Goal: Information Seeking & Learning: Learn about a topic

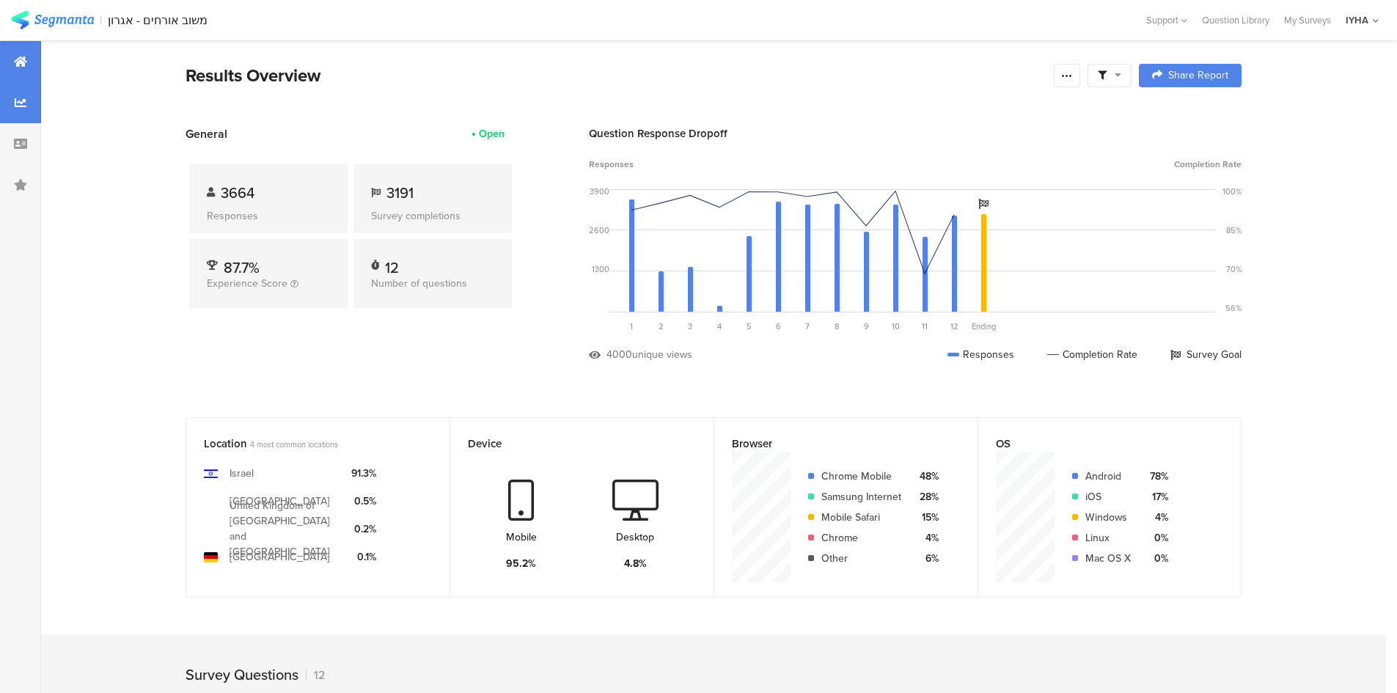
click at [23, 110] on div at bounding box center [20, 102] width 41 height 41
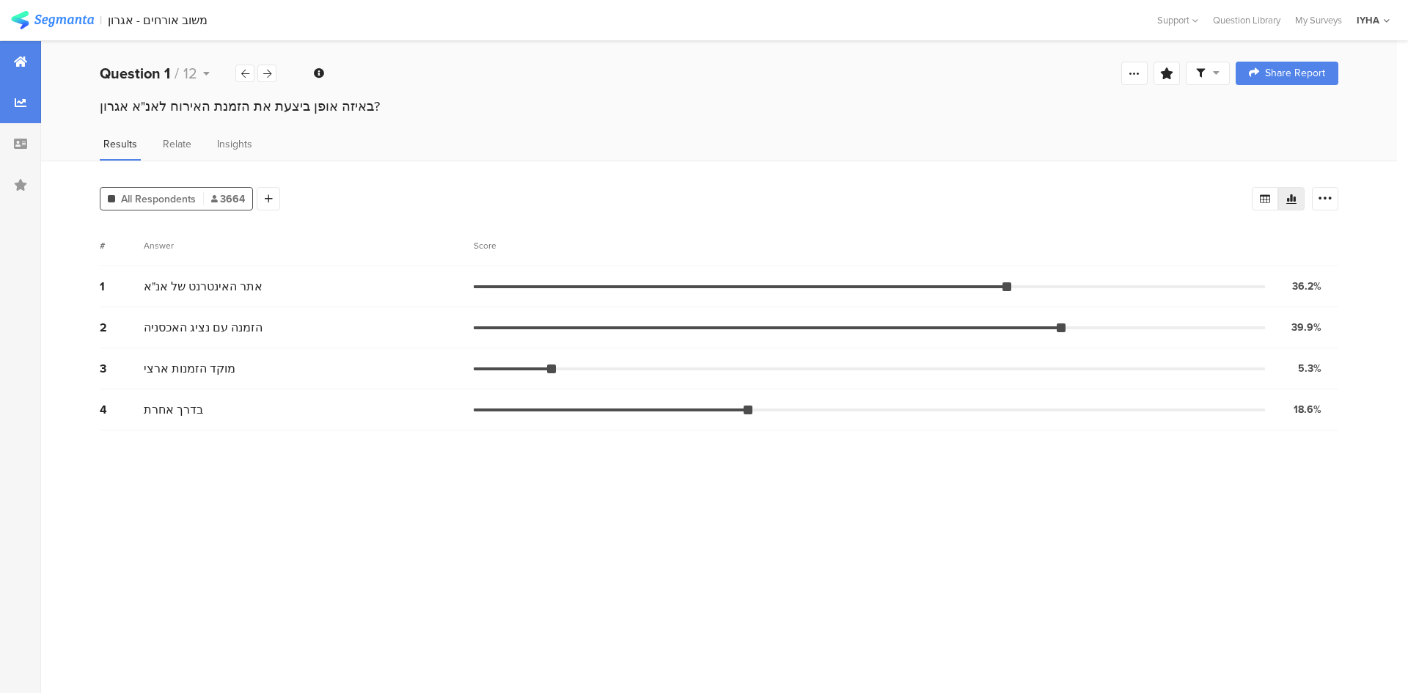
click at [22, 62] on icon at bounding box center [20, 62] width 13 height 12
click at [0, 68] on div at bounding box center [20, 61] width 41 height 41
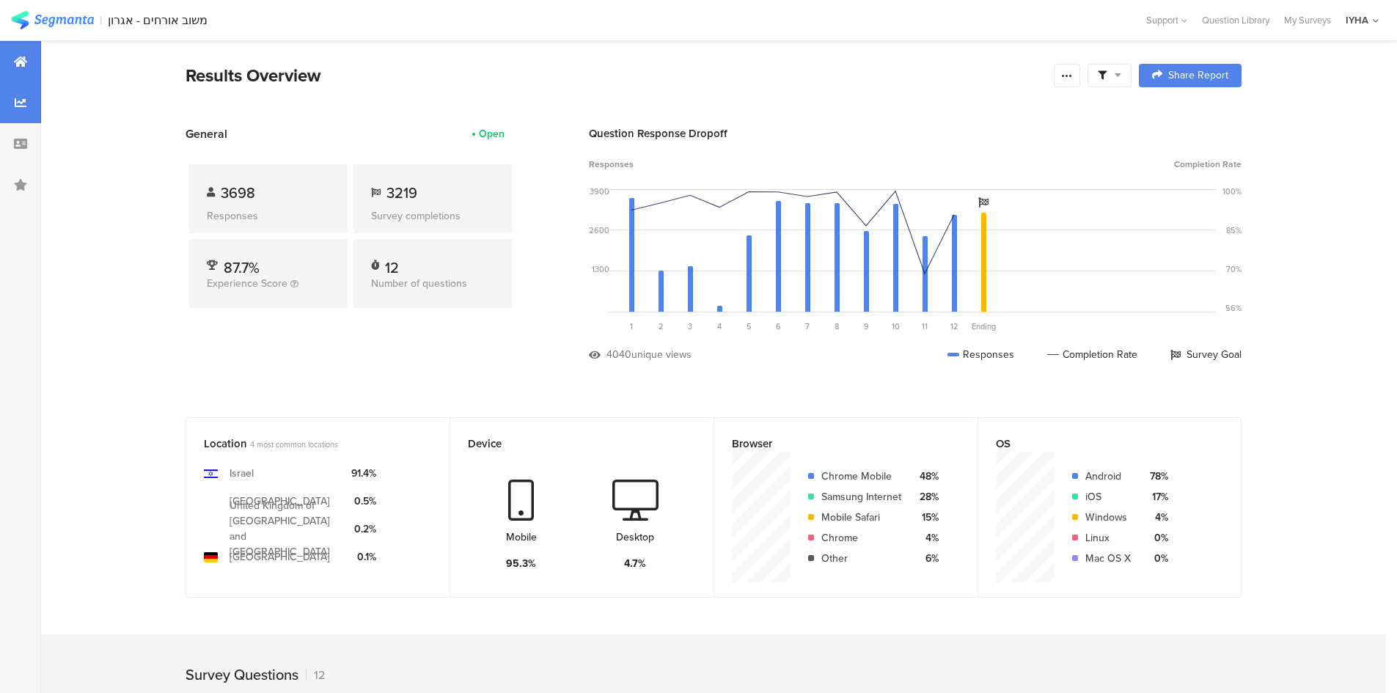
click at [11, 100] on div at bounding box center [20, 102] width 41 height 41
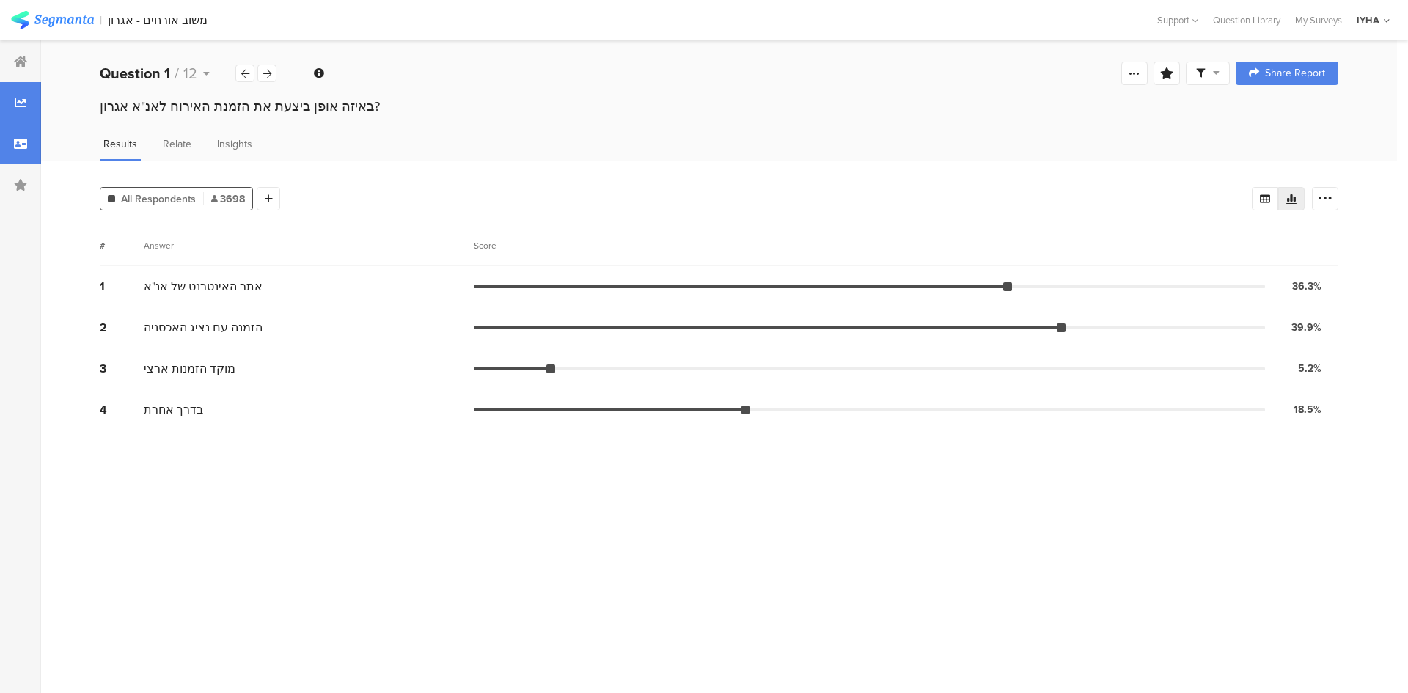
click at [24, 136] on div at bounding box center [20, 143] width 41 height 41
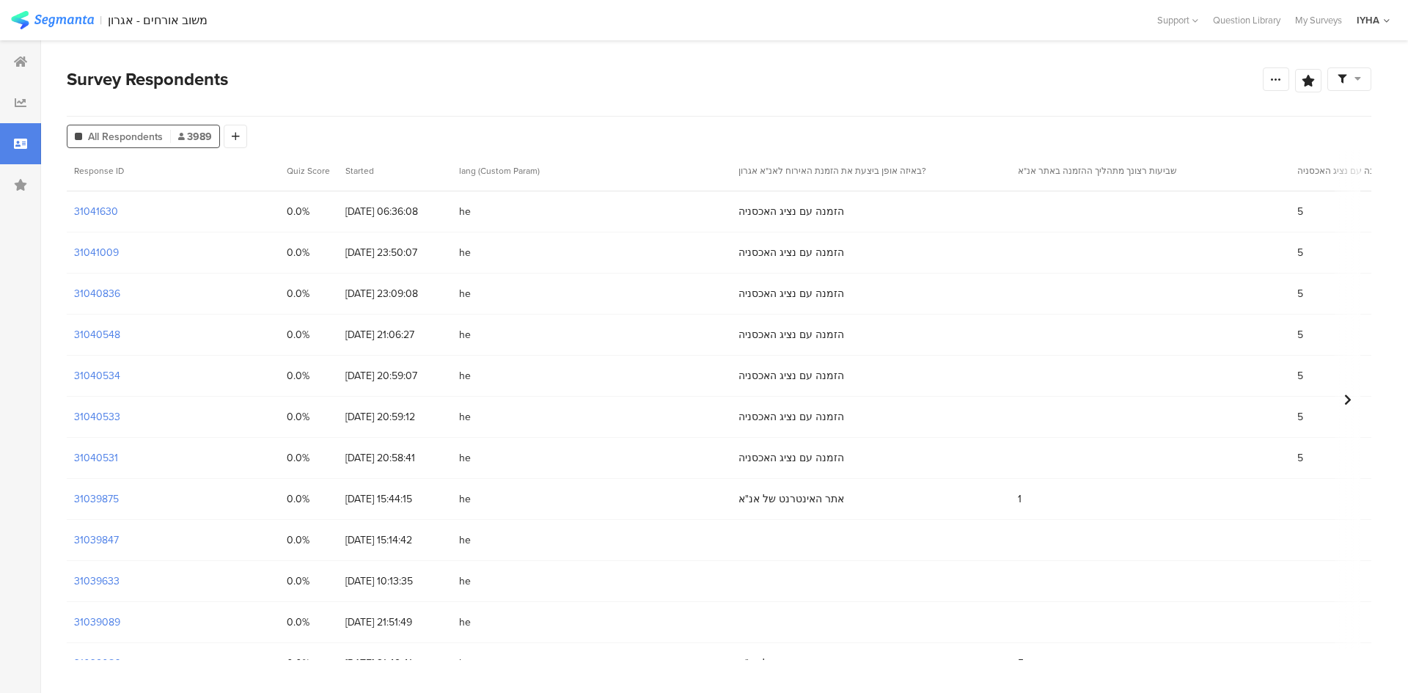
click at [20, 40] on div at bounding box center [20, 366] width 41 height 652
click at [22, 49] on div at bounding box center [20, 61] width 41 height 41
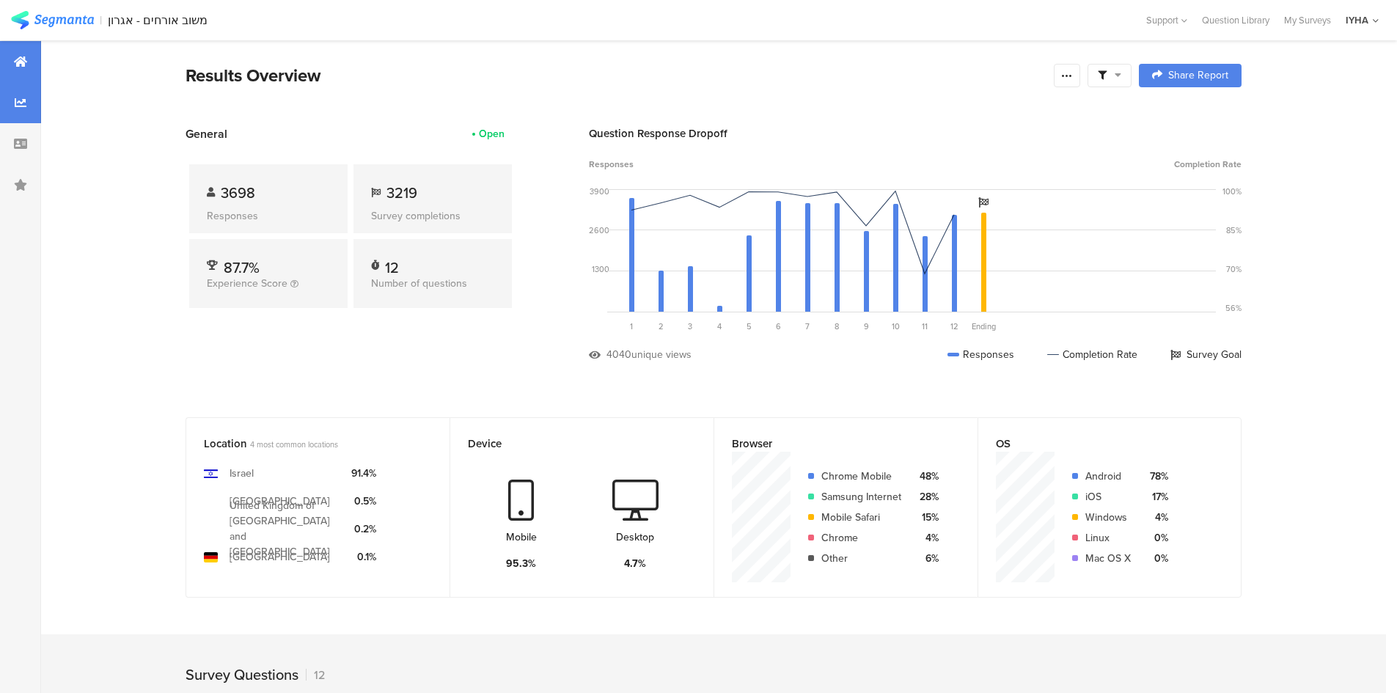
click at [29, 103] on div at bounding box center [20, 102] width 41 height 41
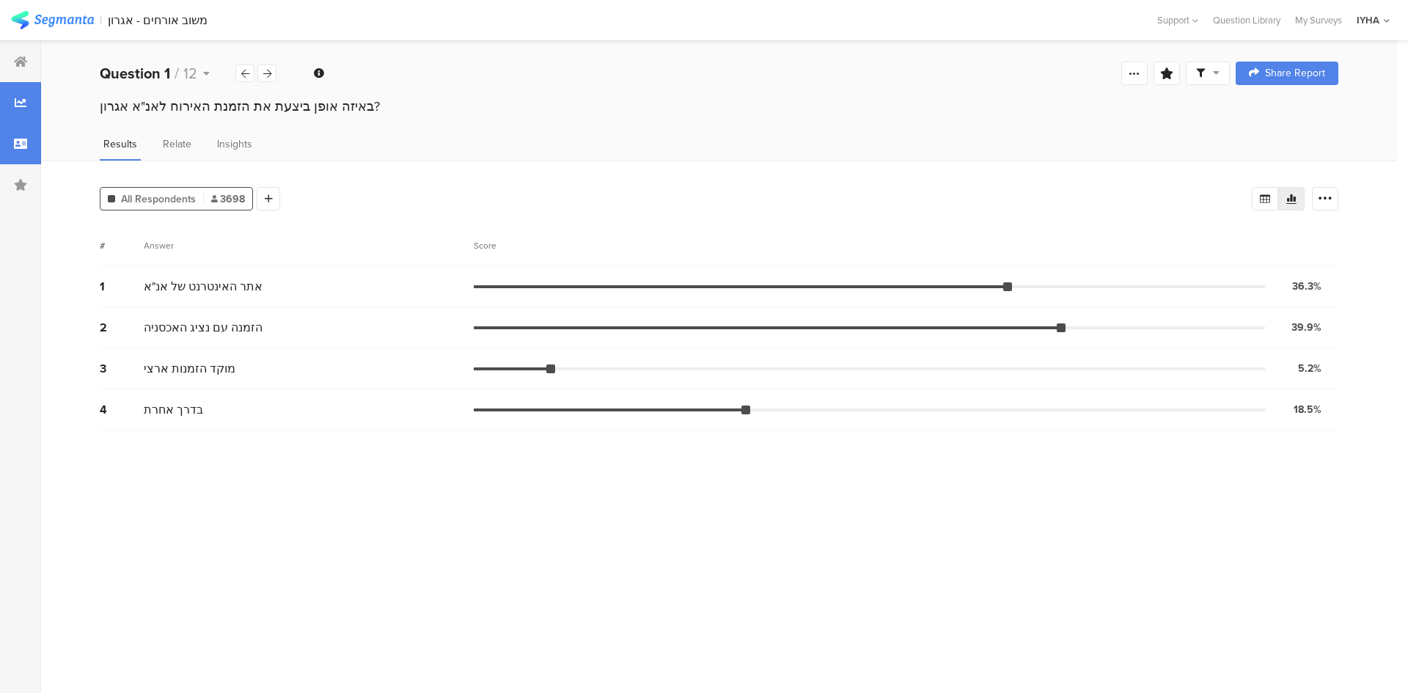
click at [22, 134] on div at bounding box center [20, 143] width 41 height 41
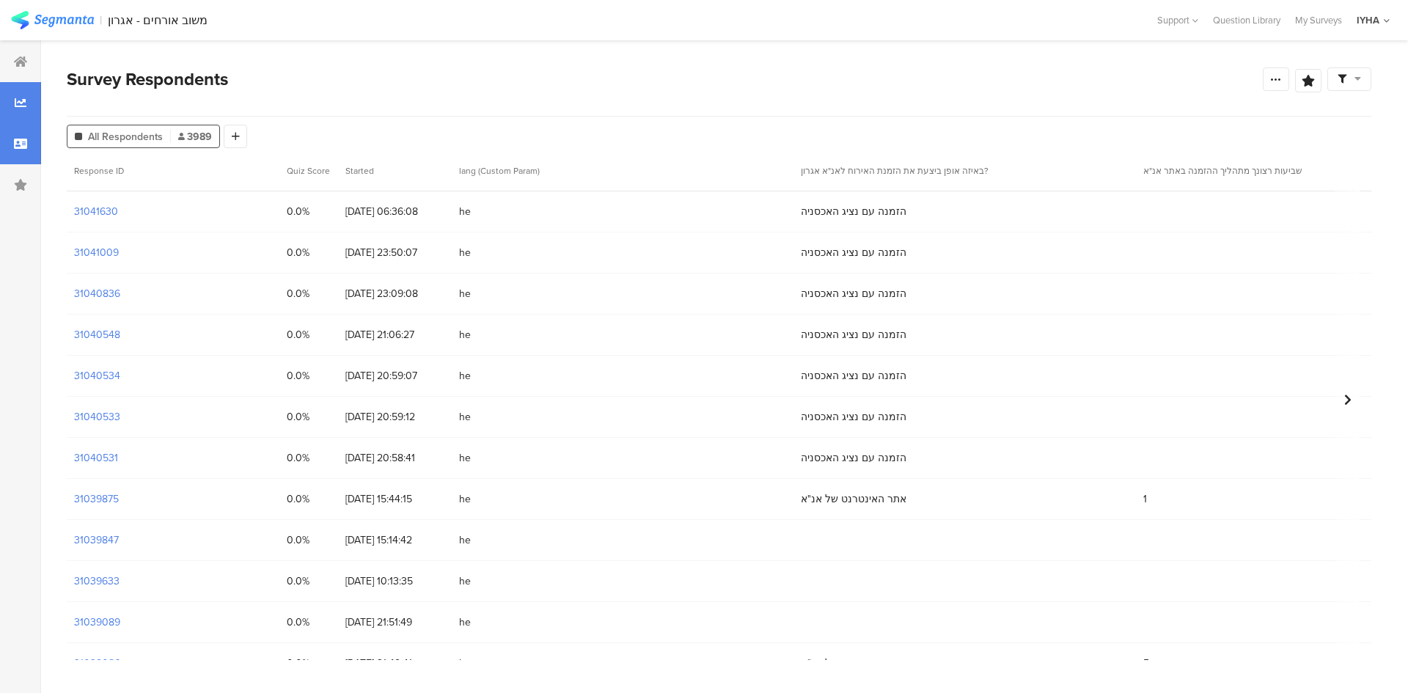
click at [30, 108] on div at bounding box center [20, 102] width 41 height 41
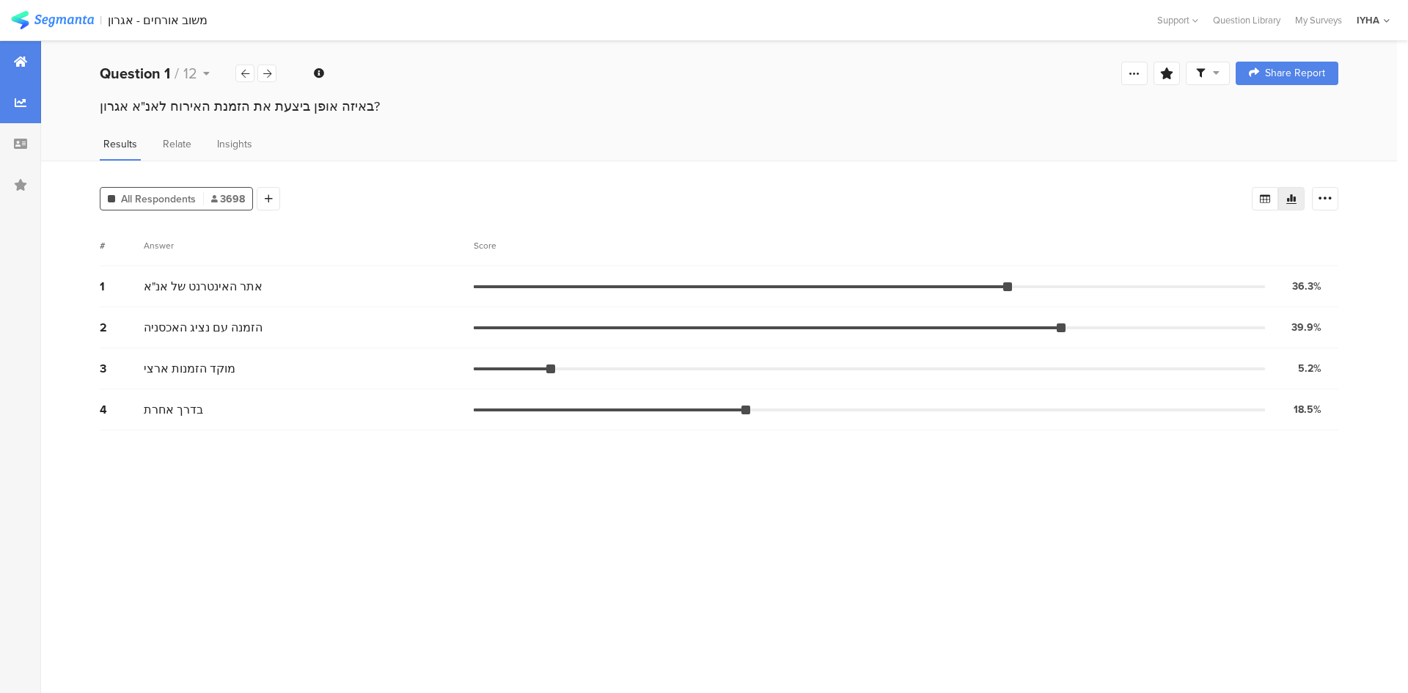
click at [31, 63] on div at bounding box center [20, 61] width 41 height 41
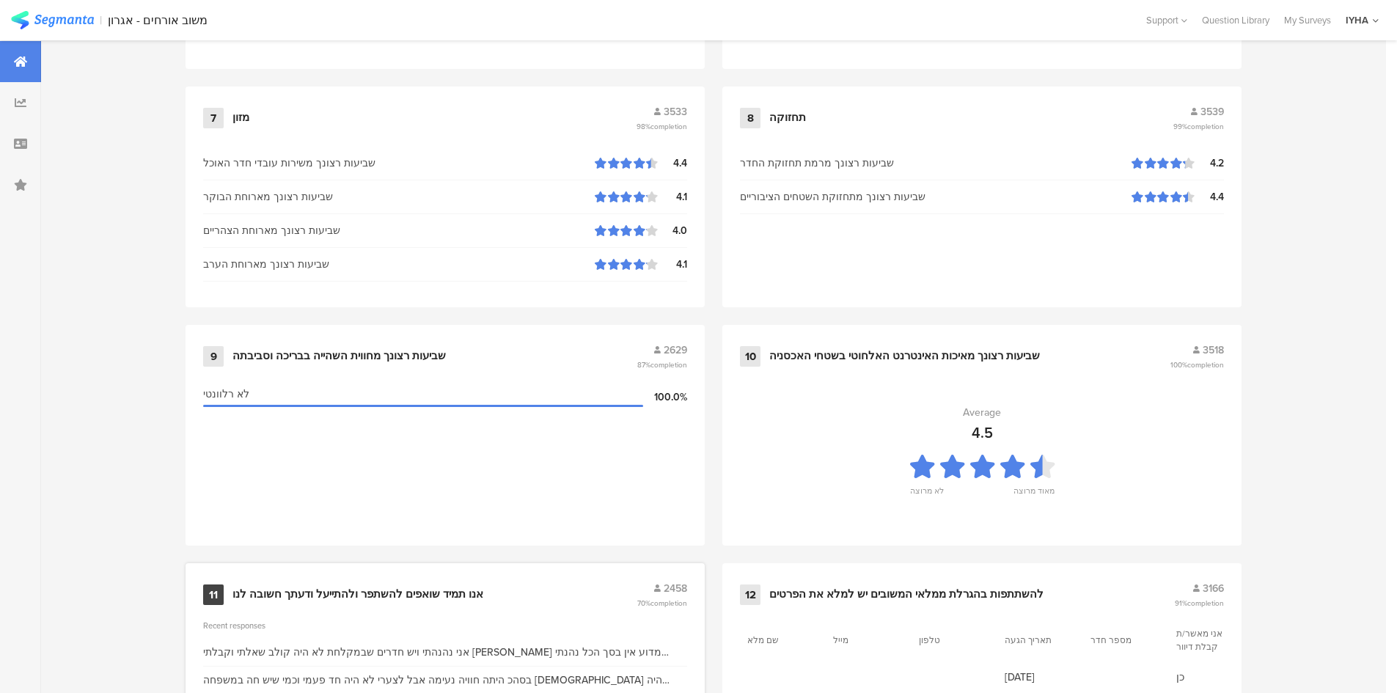
scroll to position [1446, 0]
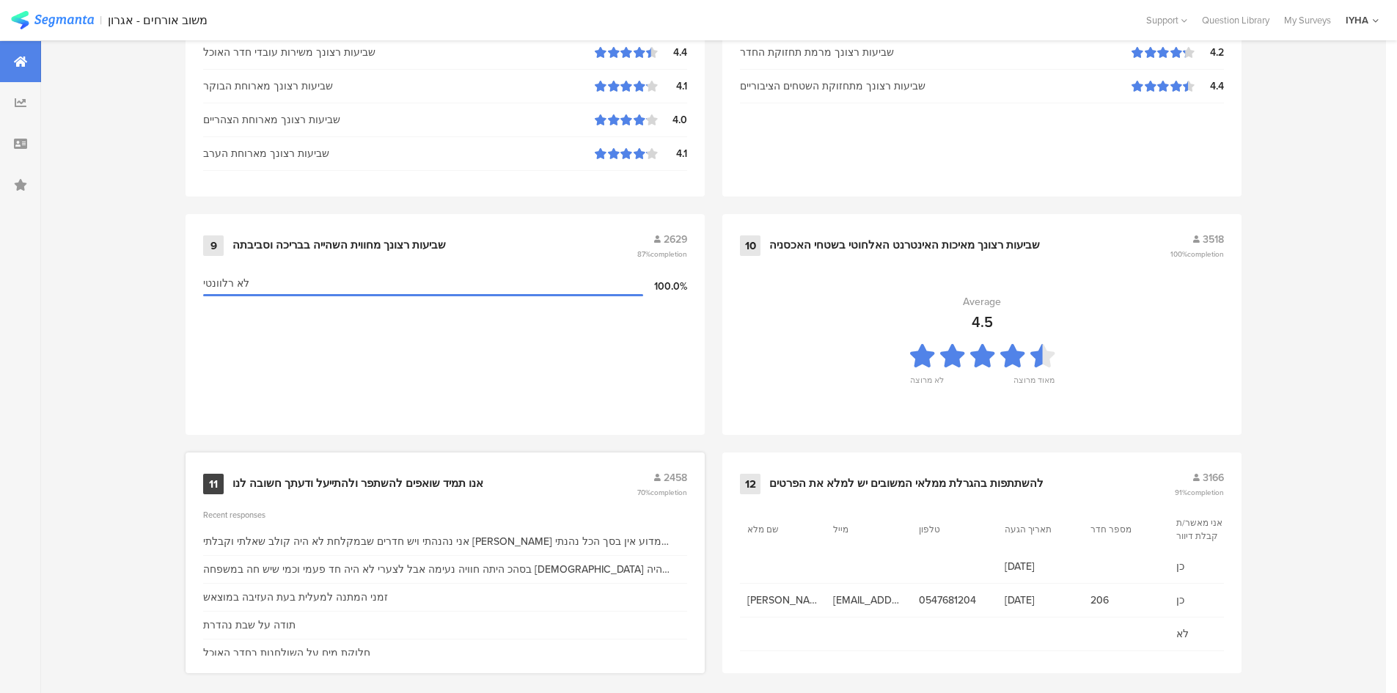
click at [355, 477] on div "אנו תמיד שואפים להשתפר ולהתייעל ודעתך חשובה לנו" at bounding box center [357, 484] width 251 height 15
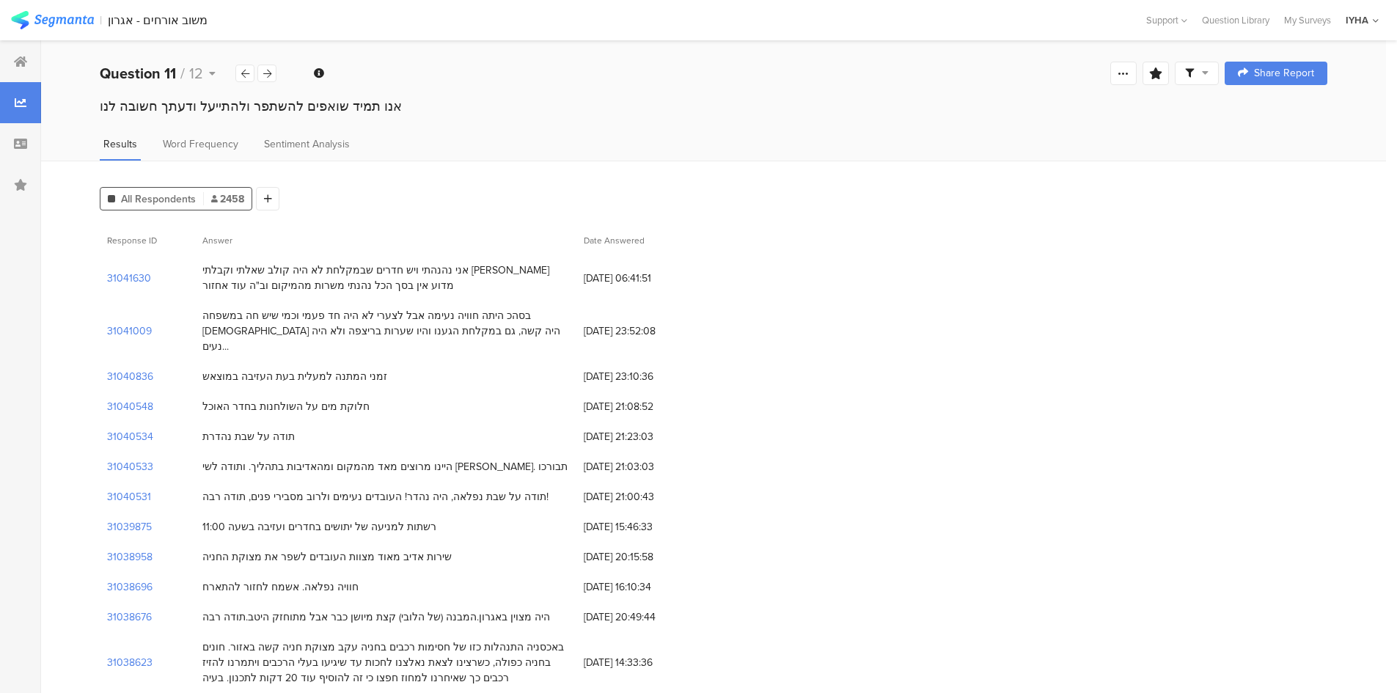
click at [1053, 542] on div "31038958 שירות אדיב מאוד מצוות העובדים לשפר את מצוקת החניה 15/08/2025 at 20:15:…" at bounding box center [713, 557] width 1227 height 30
